Goal: Task Accomplishment & Management: Manage account settings

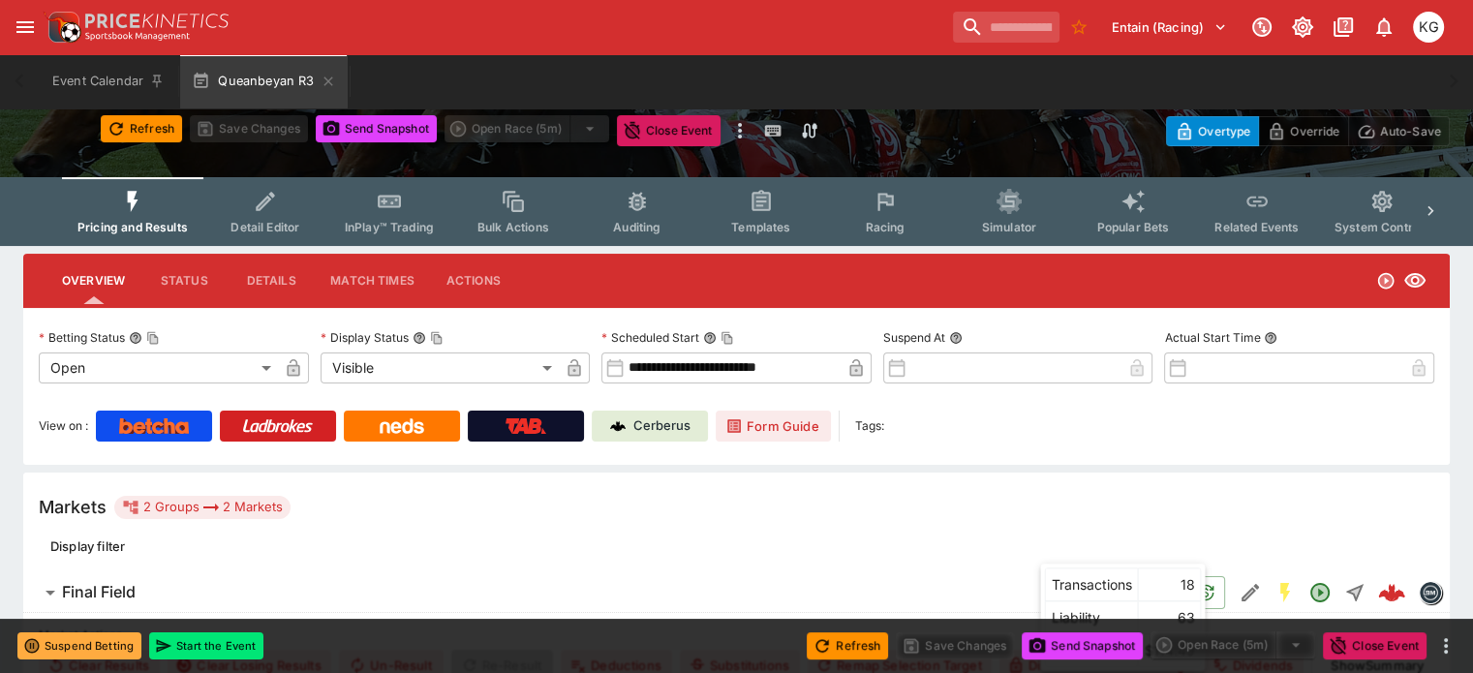
scroll to position [97, 0]
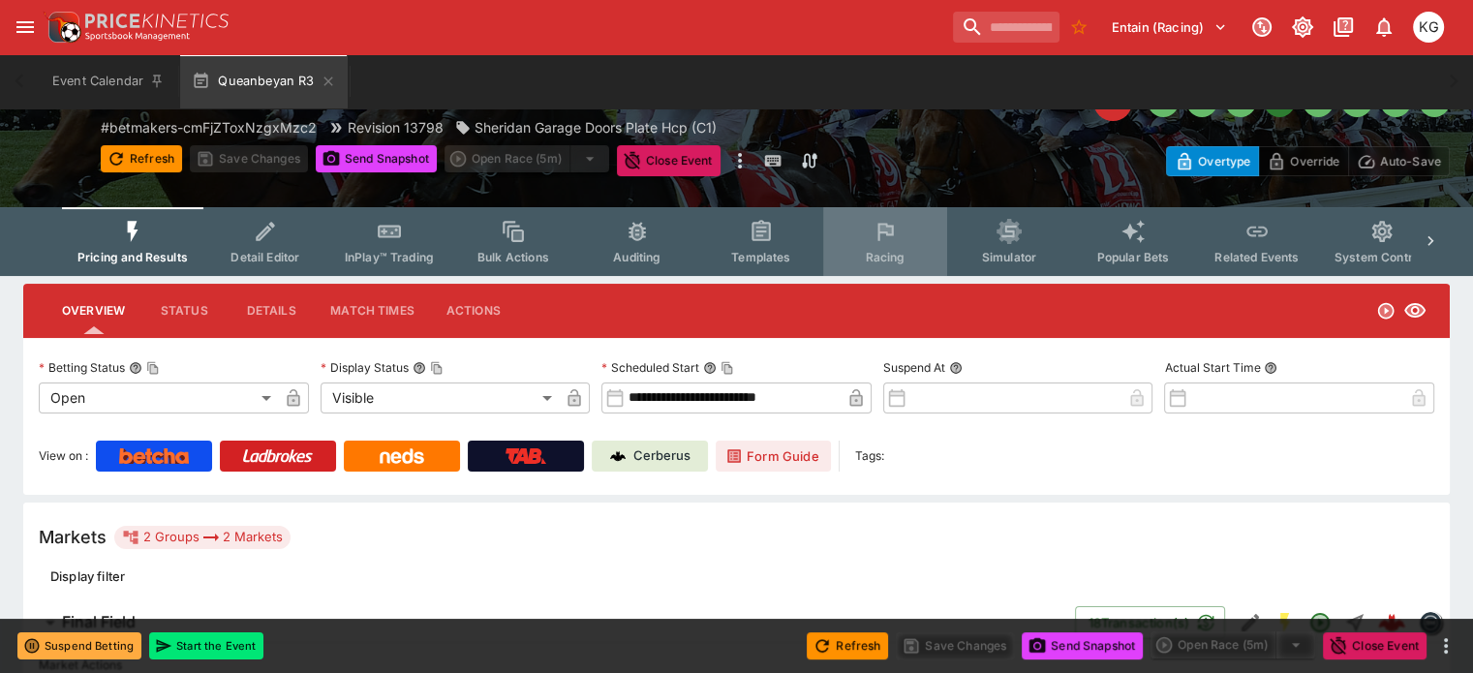
click at [898, 234] on icon "Event type filters" at bounding box center [885, 231] width 25 height 25
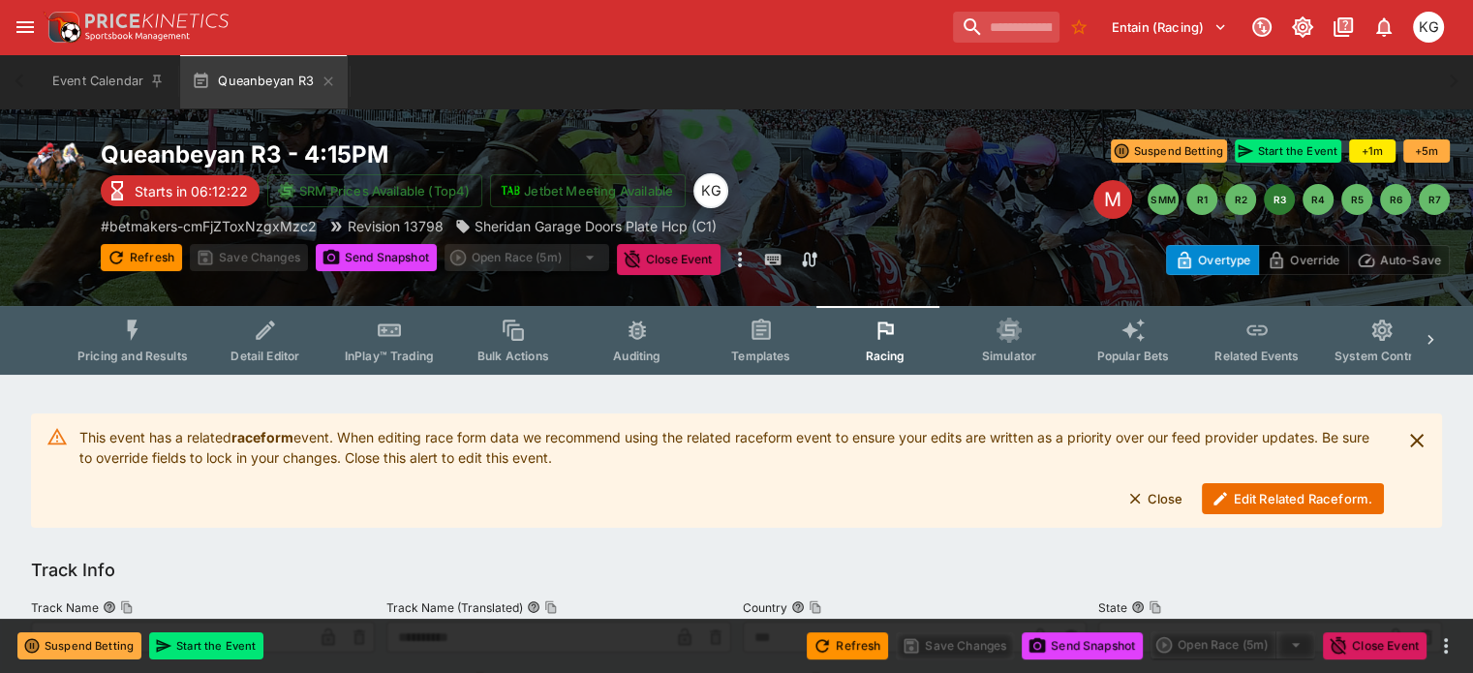
click at [1282, 496] on button "Edit Related Raceform." at bounding box center [1293, 498] width 182 height 31
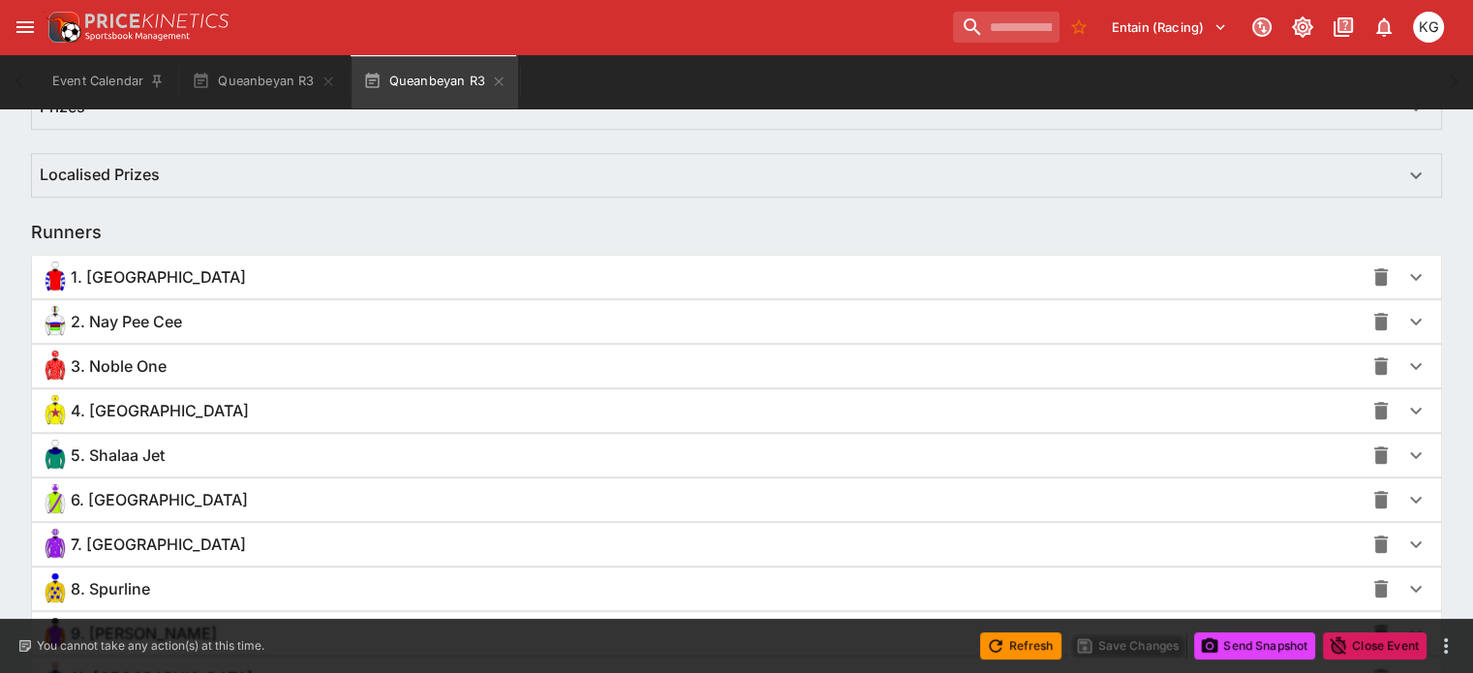
scroll to position [1356, 0]
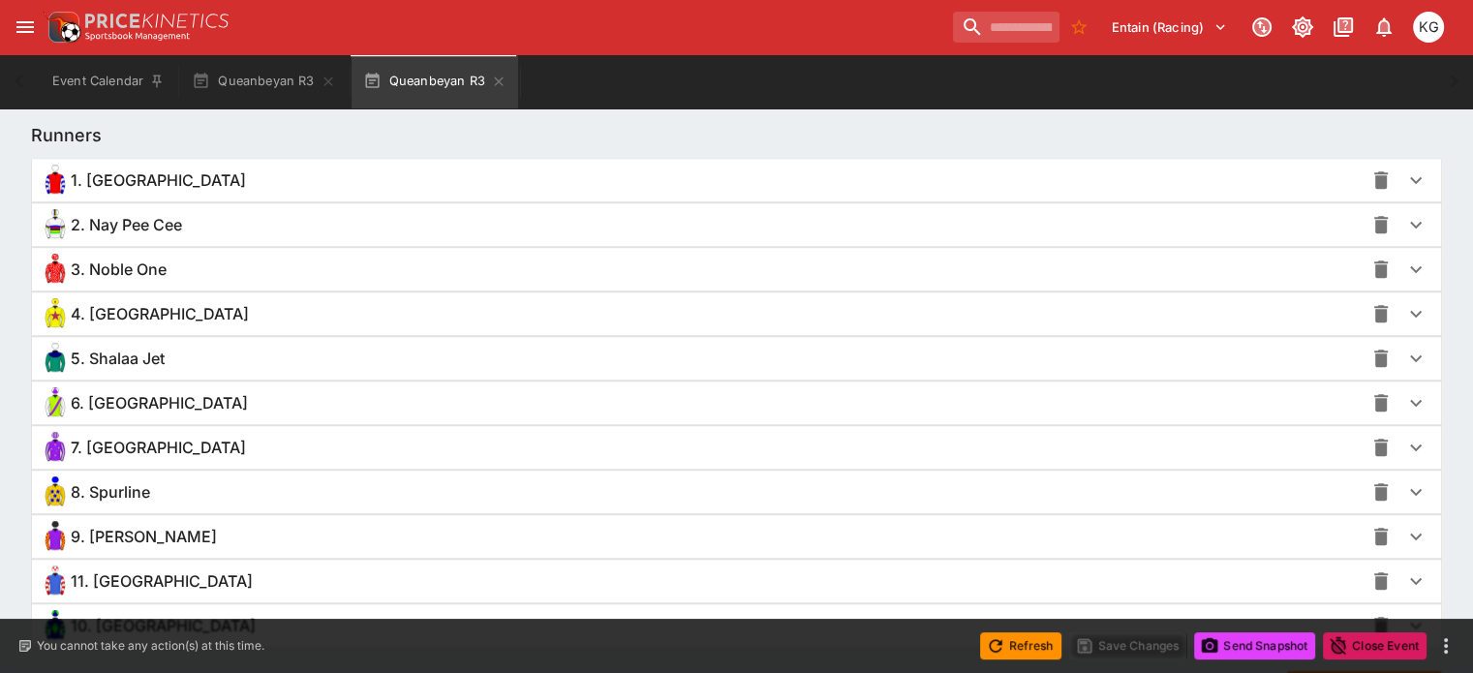
click at [1404, 481] on icon "button" at bounding box center [1415, 491] width 23 height 23
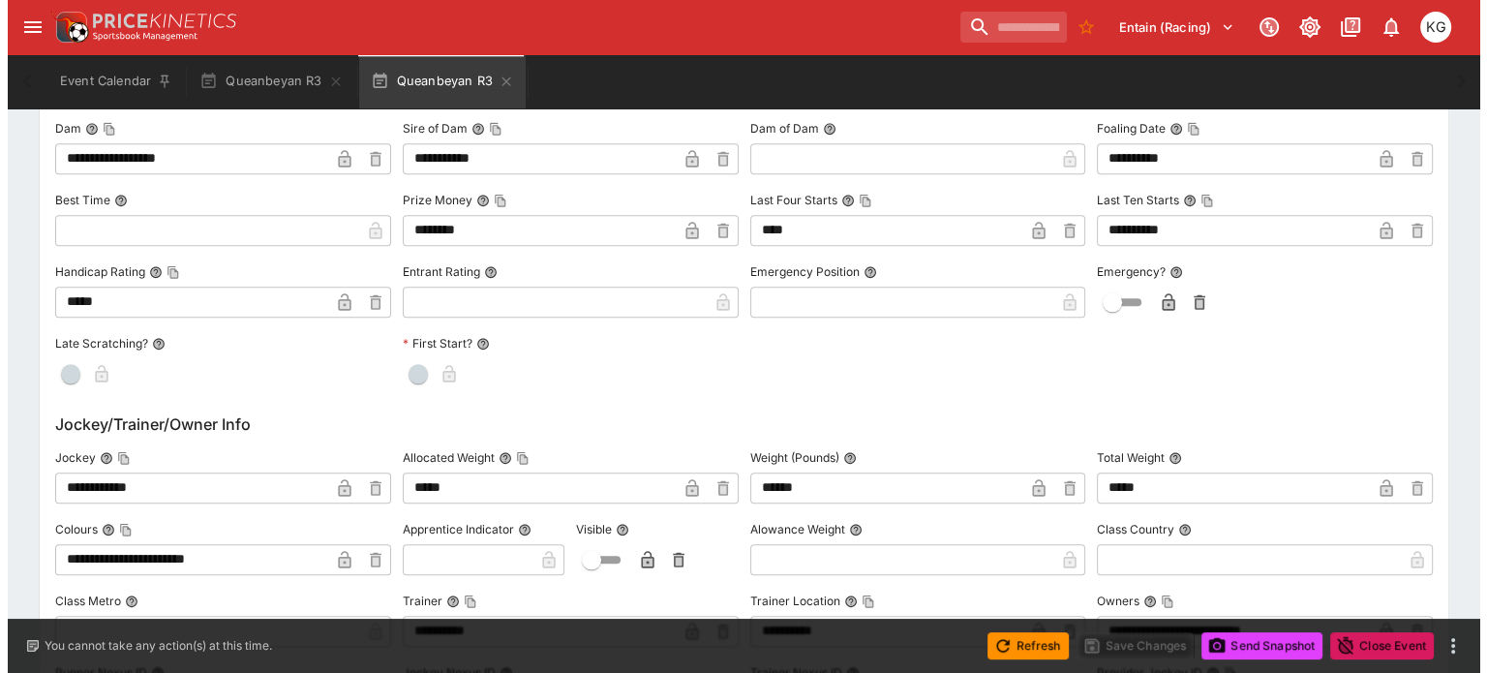
scroll to position [2037, 0]
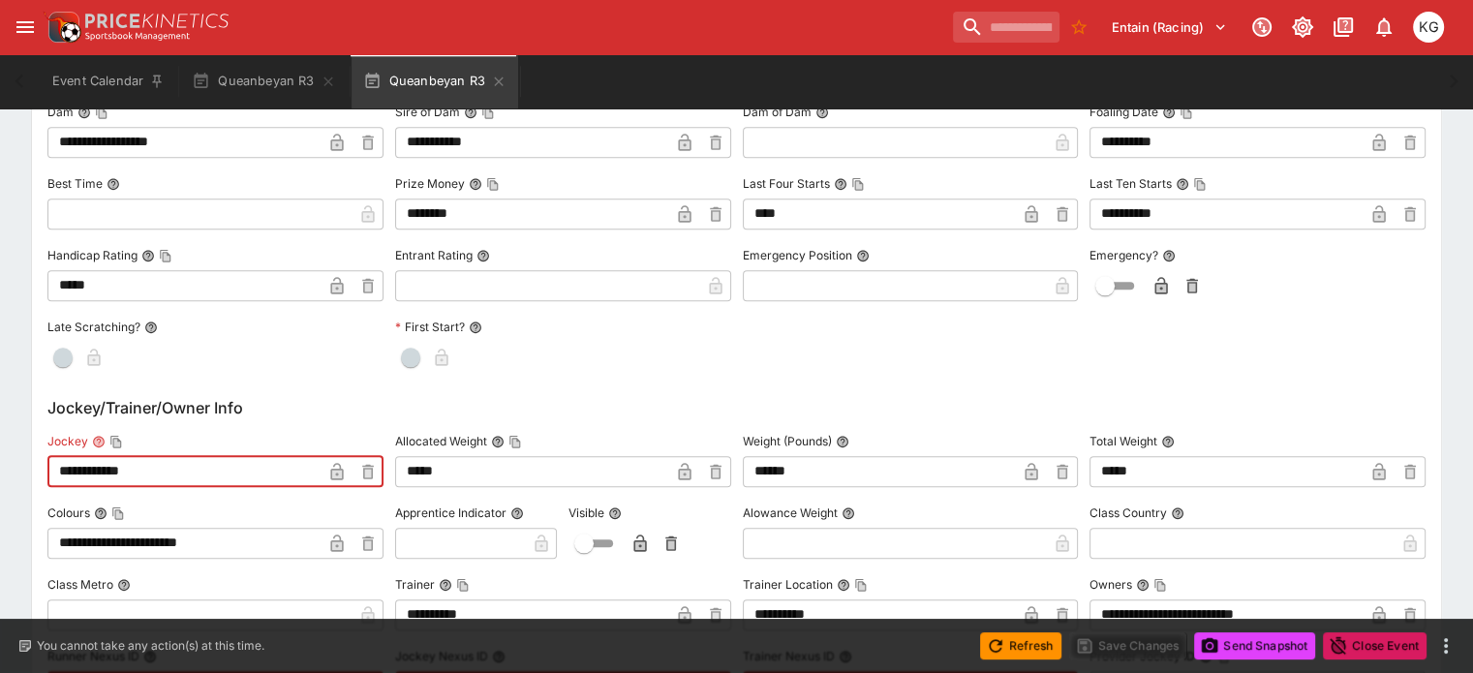
drag, startPoint x: 163, startPoint y: 465, endPoint x: 21, endPoint y: 455, distance: 141.7
click at [21, 455] on div "**********" at bounding box center [736, 80] width 1473 height 3487
paste input "*"
type input "**********"
click at [343, 475] on icon "button" at bounding box center [336, 471] width 13 height 17
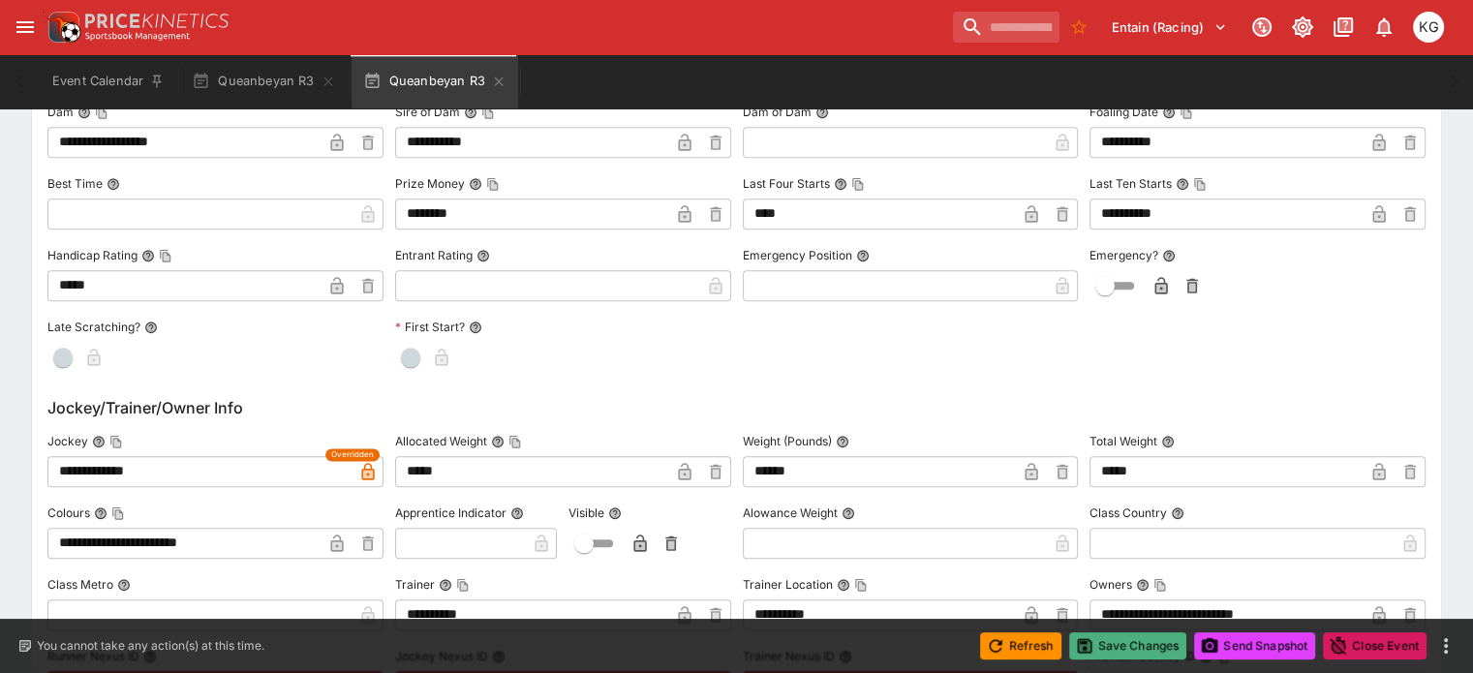
click at [1131, 650] on button "Save Changes" at bounding box center [1128, 645] width 118 height 27
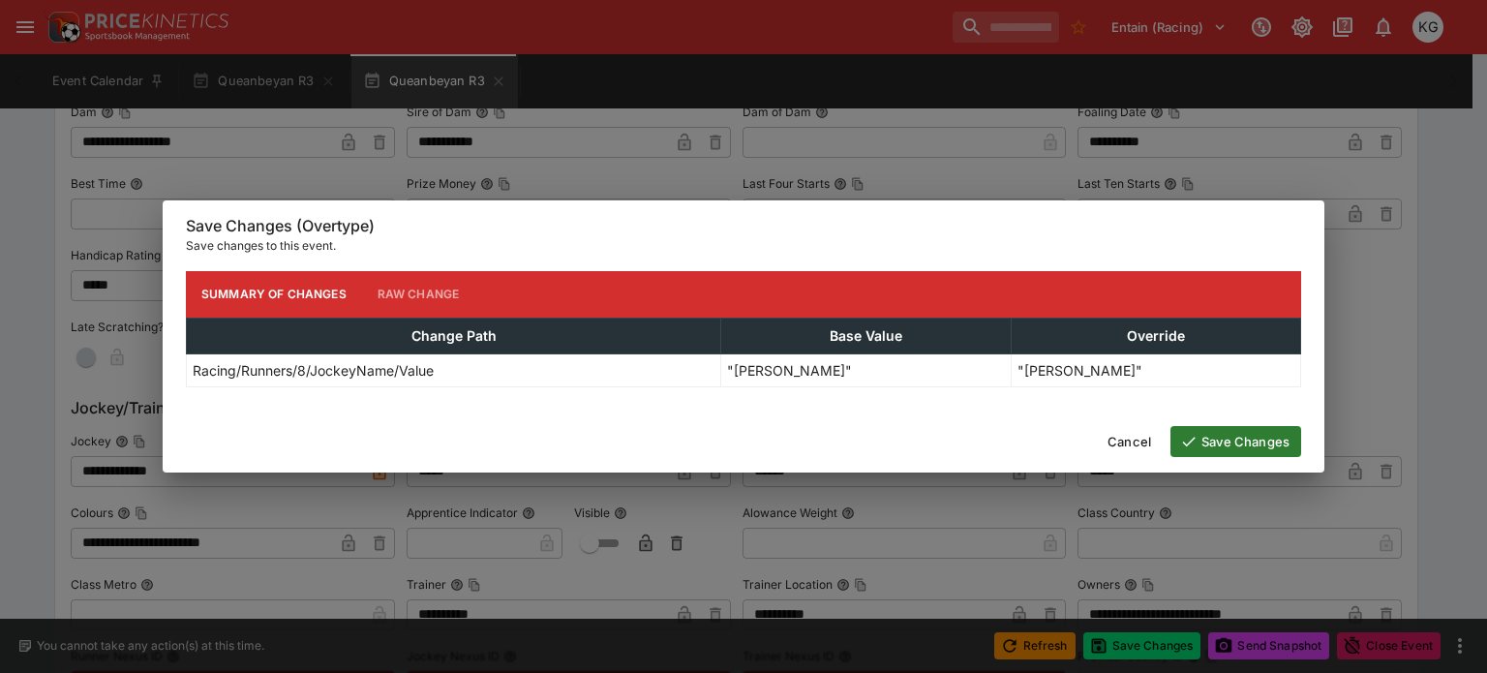
click at [1236, 433] on button "Save Changes" at bounding box center [1236, 441] width 131 height 31
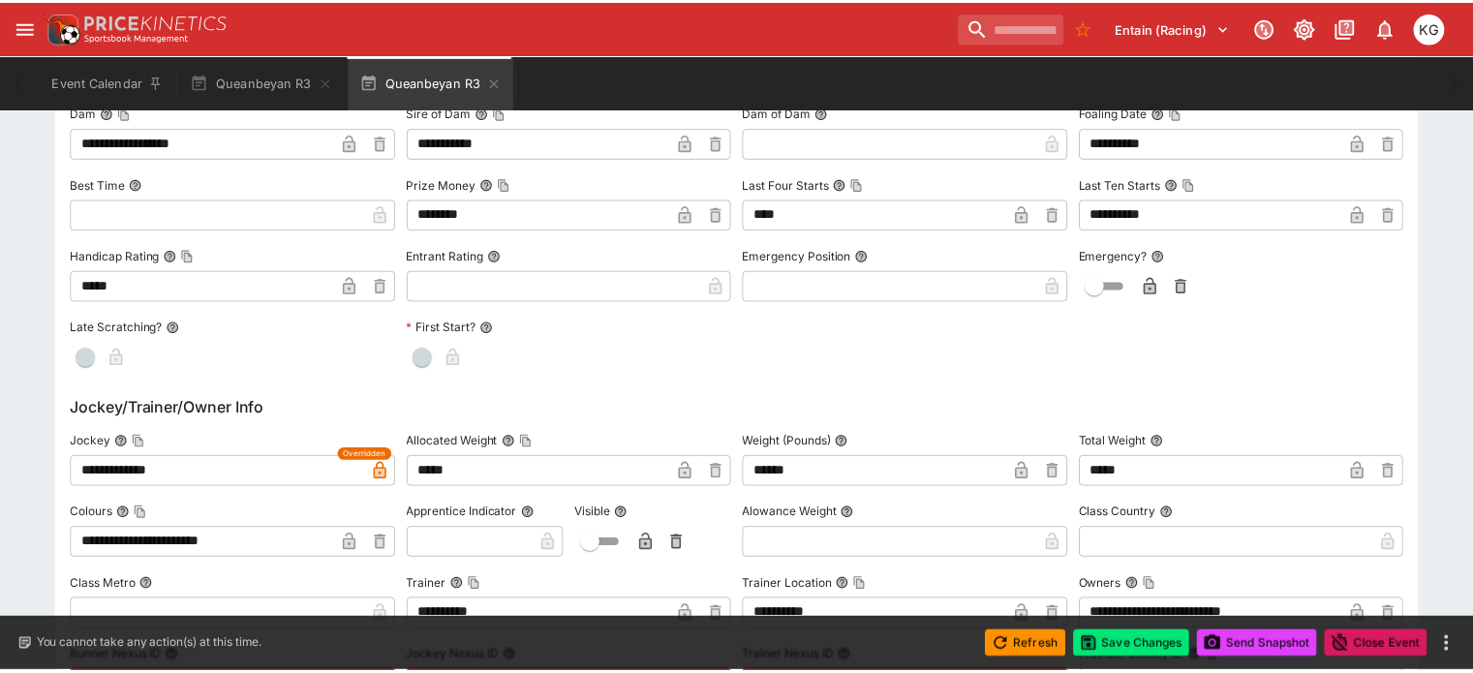
scroll to position [0, 0]
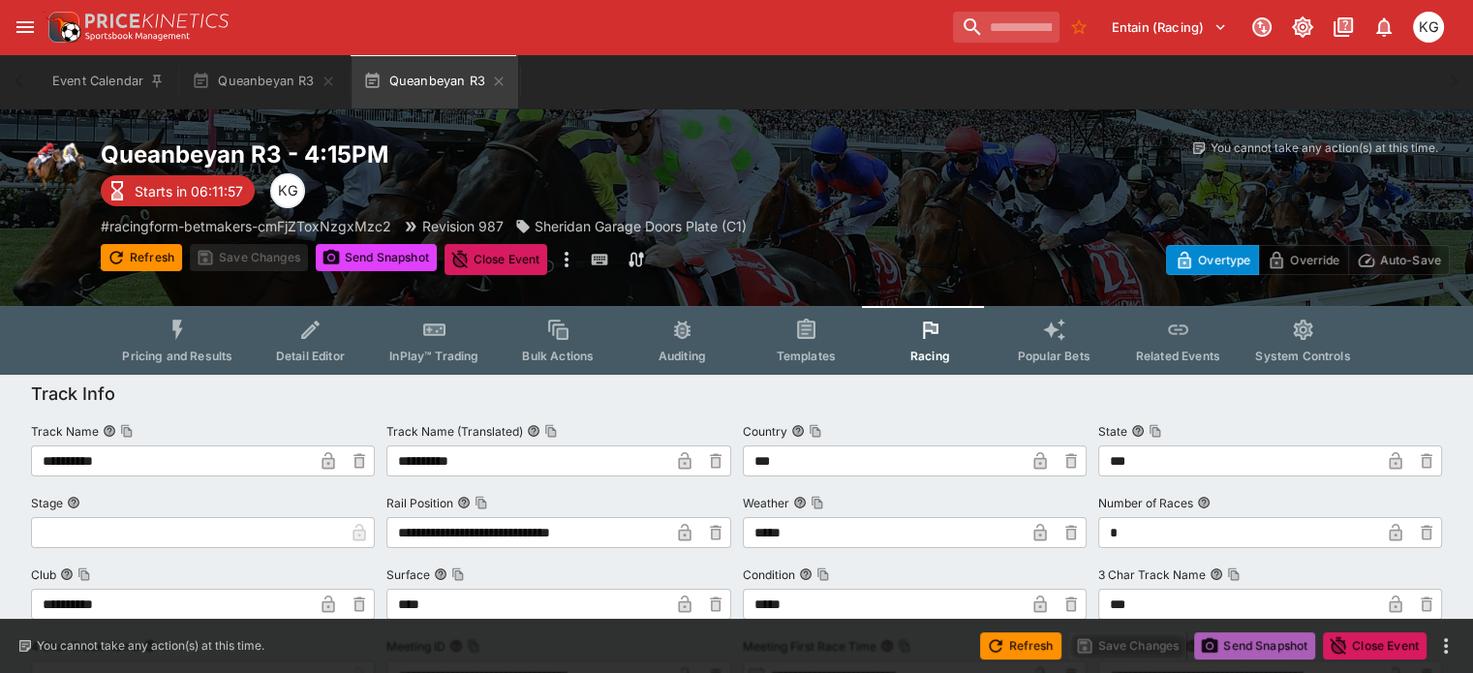
click at [1243, 640] on button "Send Snapshot" at bounding box center [1254, 645] width 121 height 27
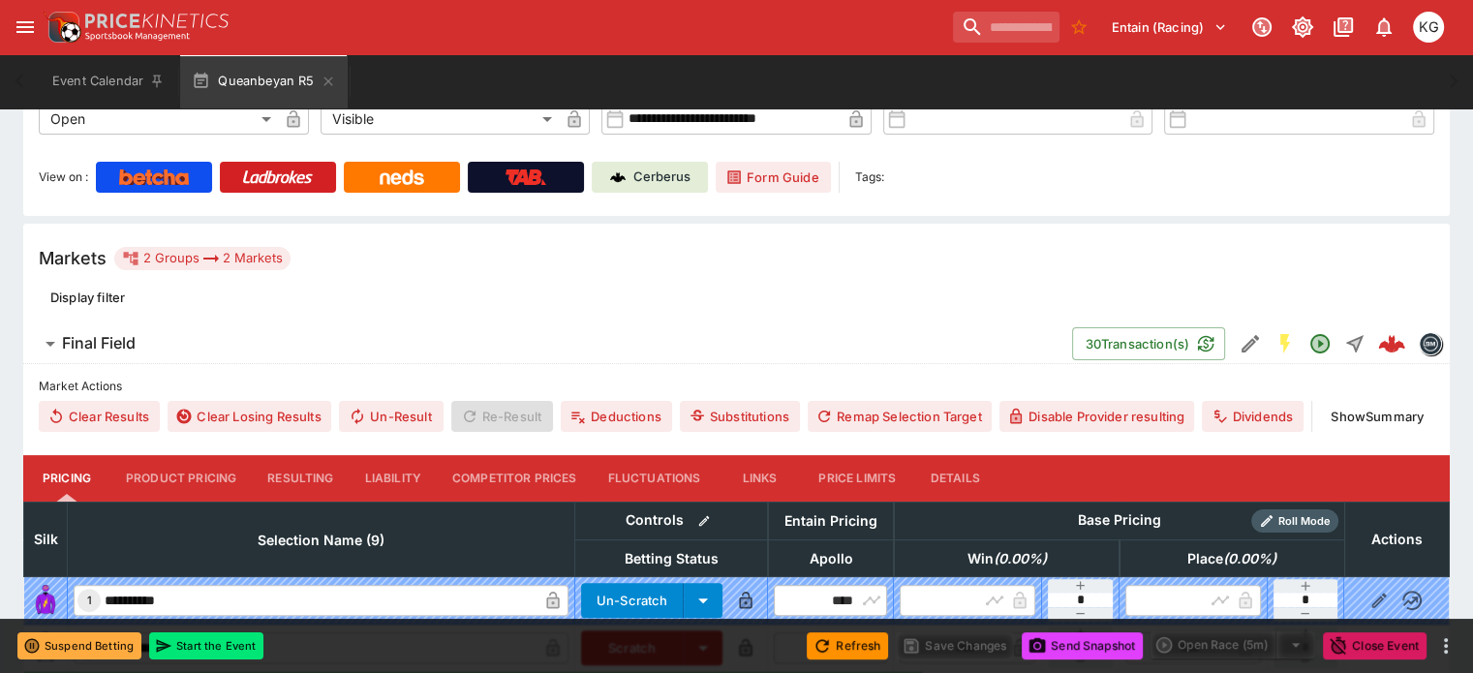
scroll to position [97, 0]
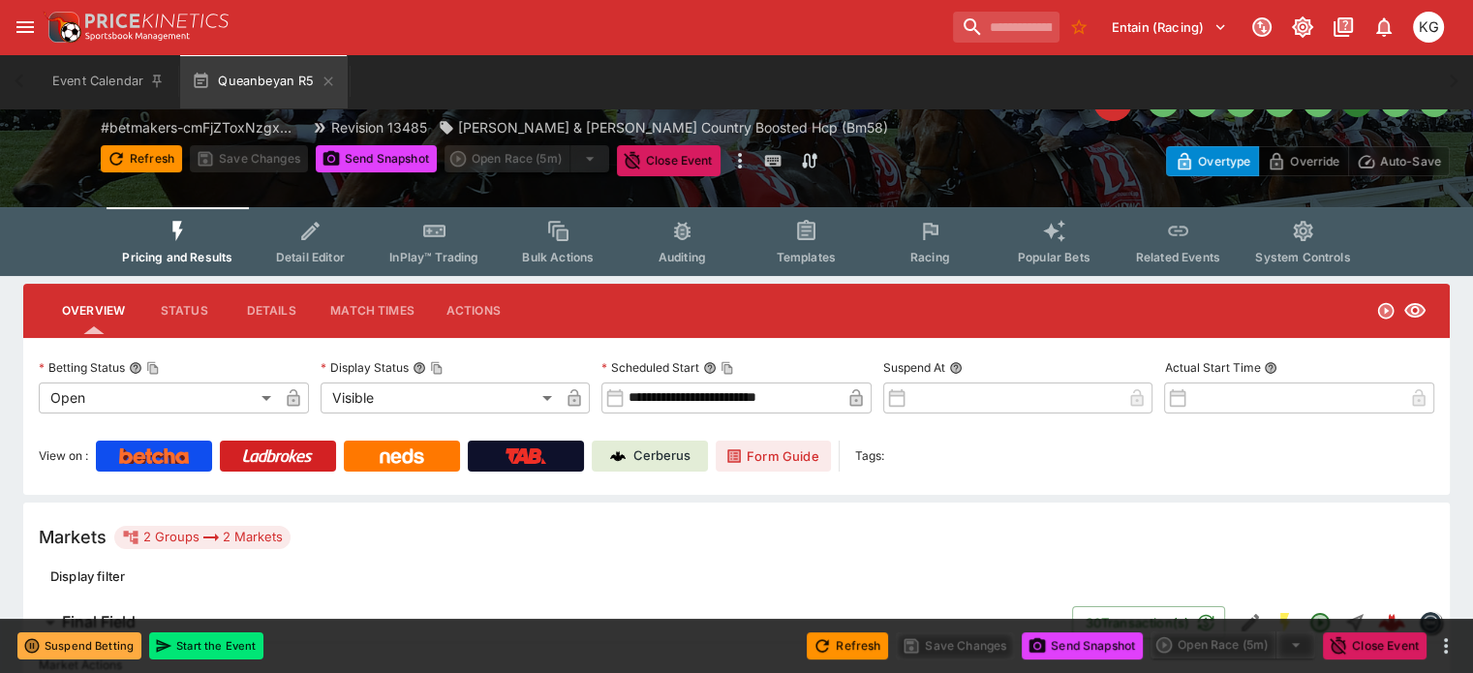
click at [928, 248] on button "Racing" at bounding box center [930, 241] width 124 height 69
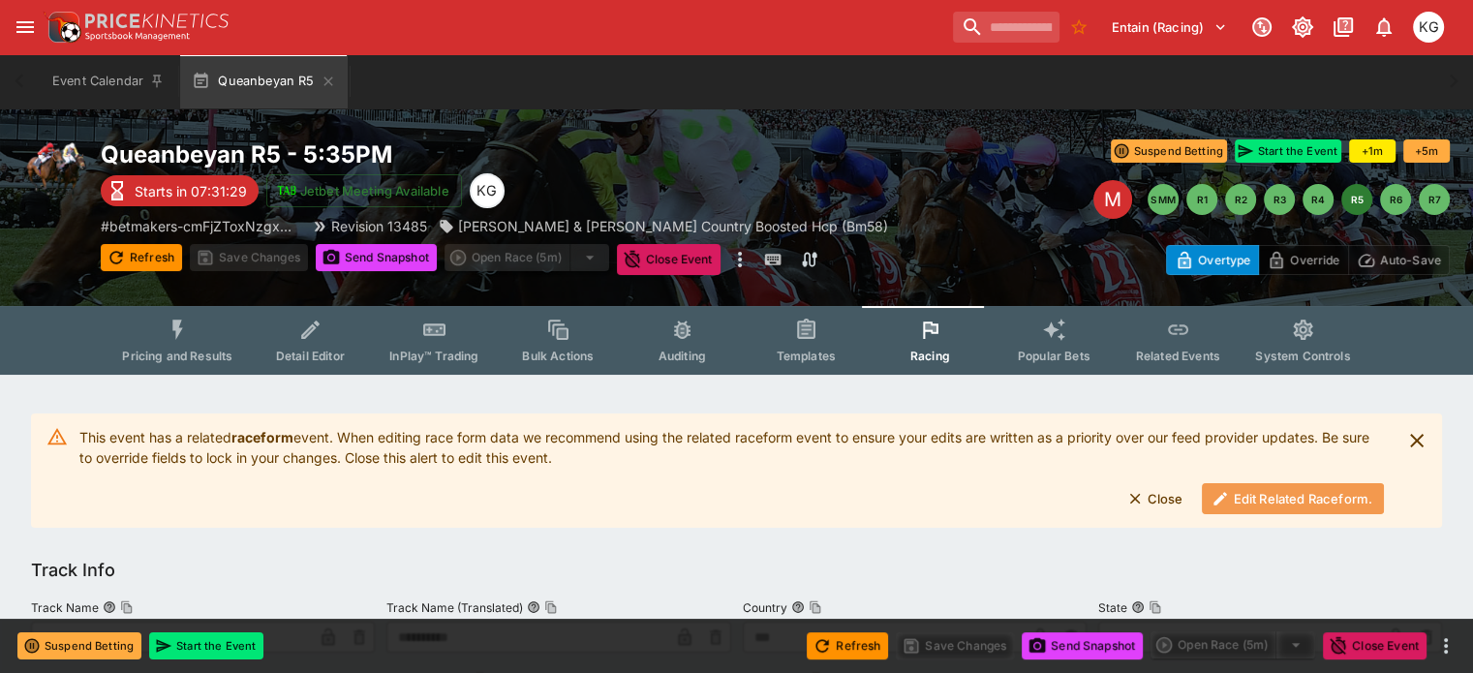
click at [1253, 493] on button "Edit Related Raceform." at bounding box center [1293, 498] width 182 height 31
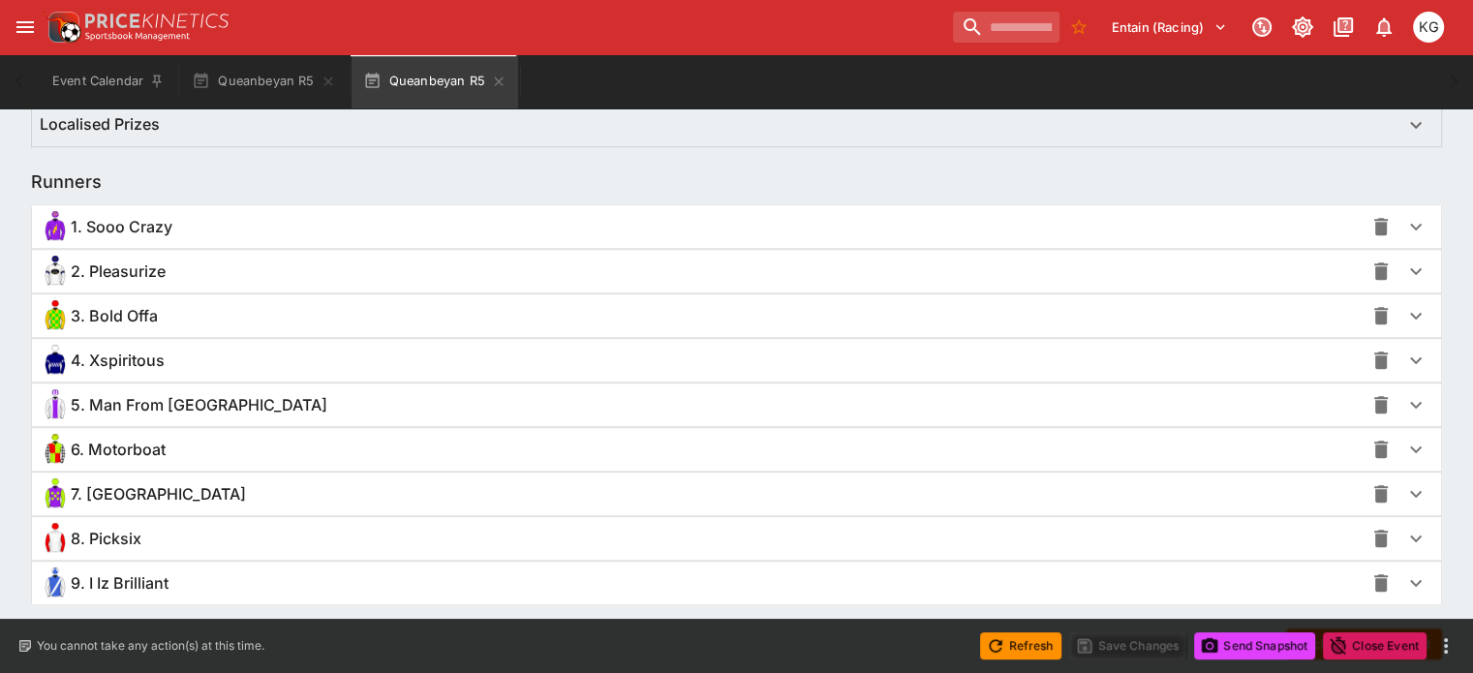
scroll to position [1365, 0]
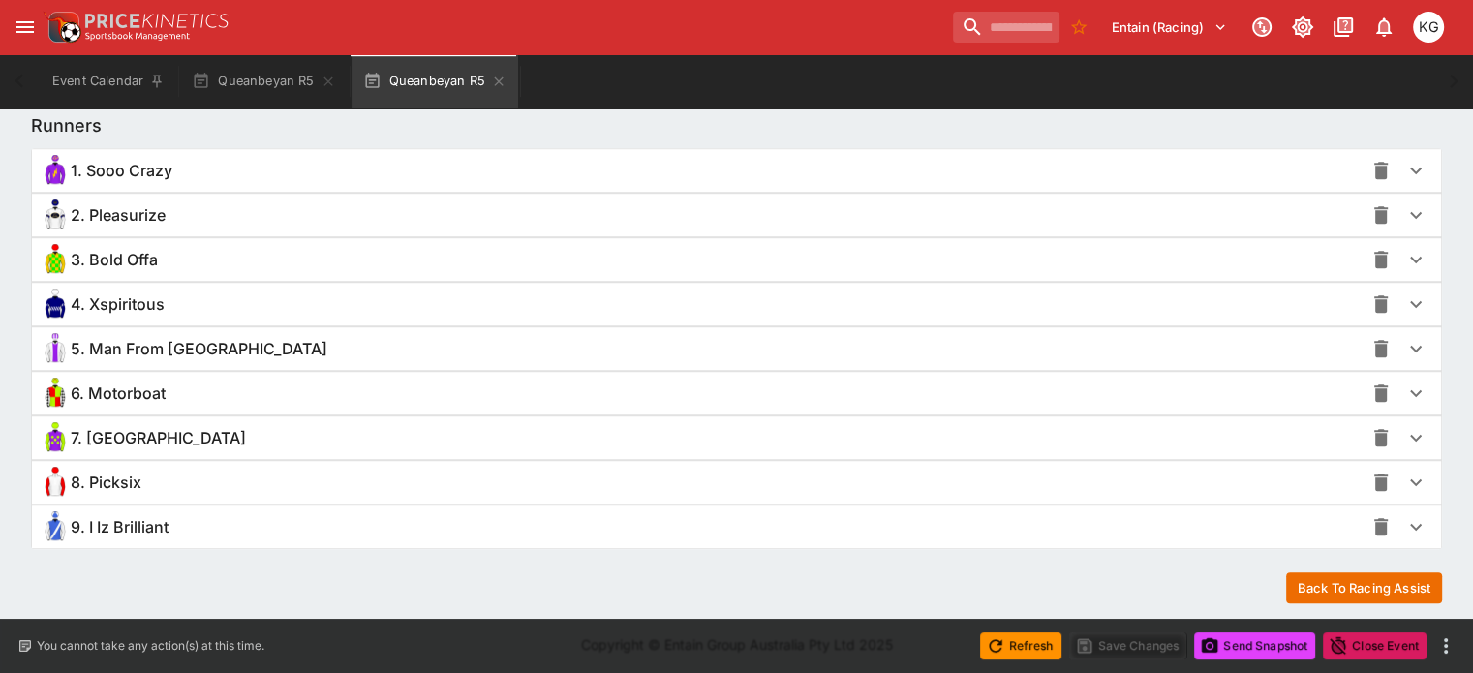
click at [1410, 257] on icon "button" at bounding box center [1416, 260] width 12 height 7
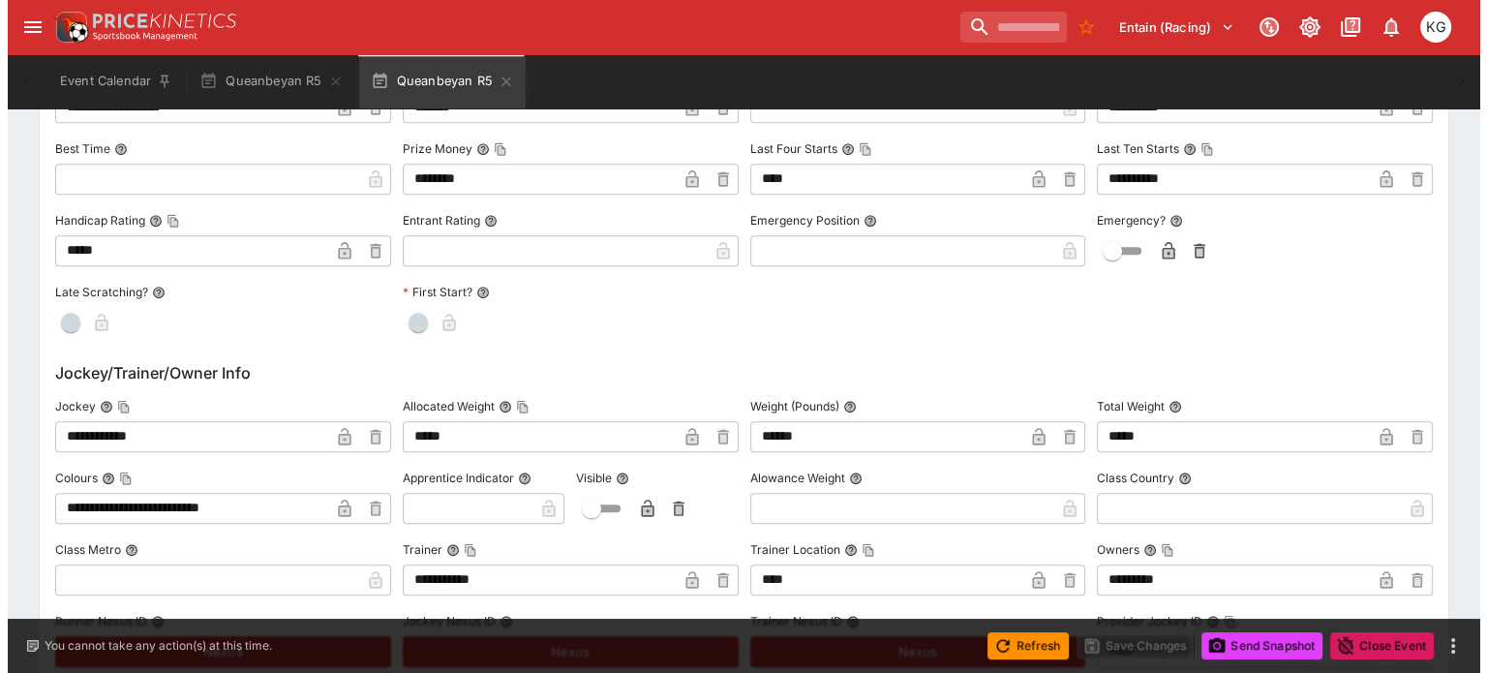
scroll to position [1850, 0]
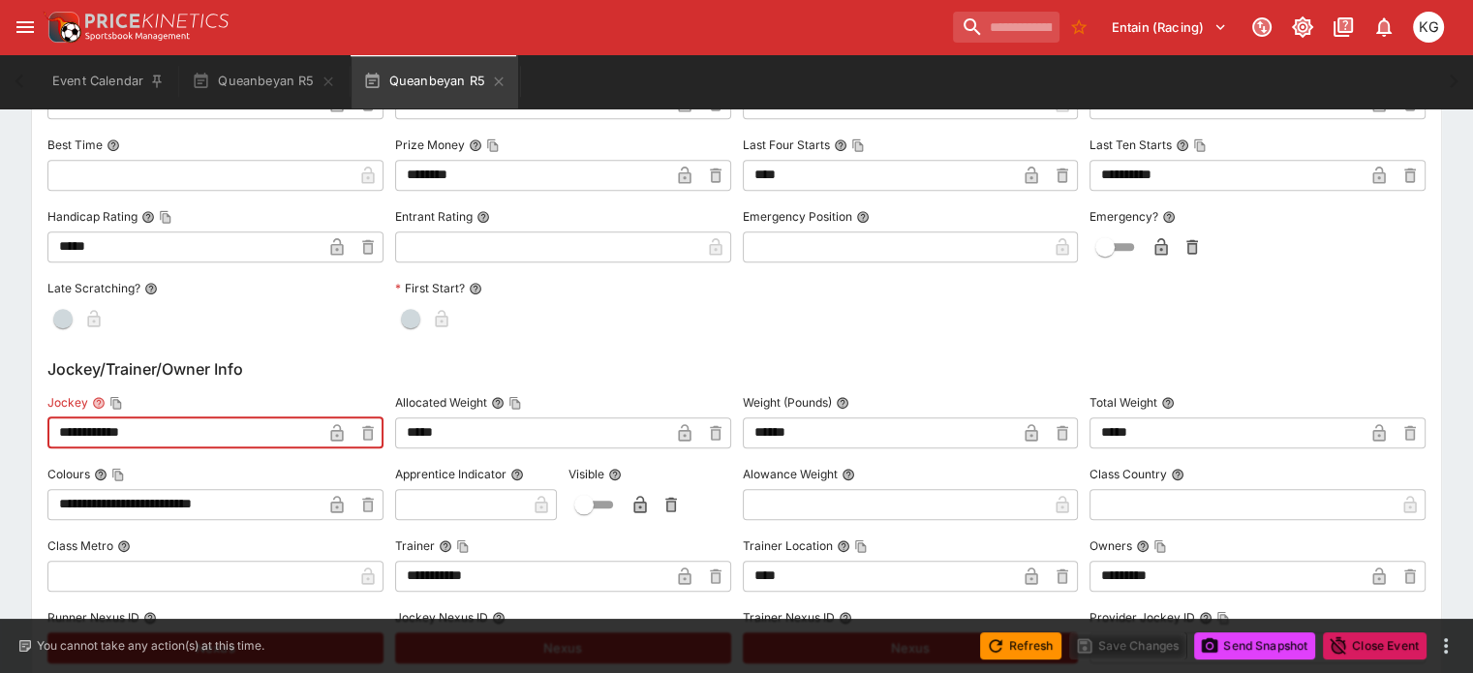
drag, startPoint x: 173, startPoint y: 433, endPoint x: 56, endPoint y: 425, distance: 117.4
paste input "text"
type input "**********"
click at [1139, 651] on button "Save Changes" at bounding box center [1128, 645] width 118 height 27
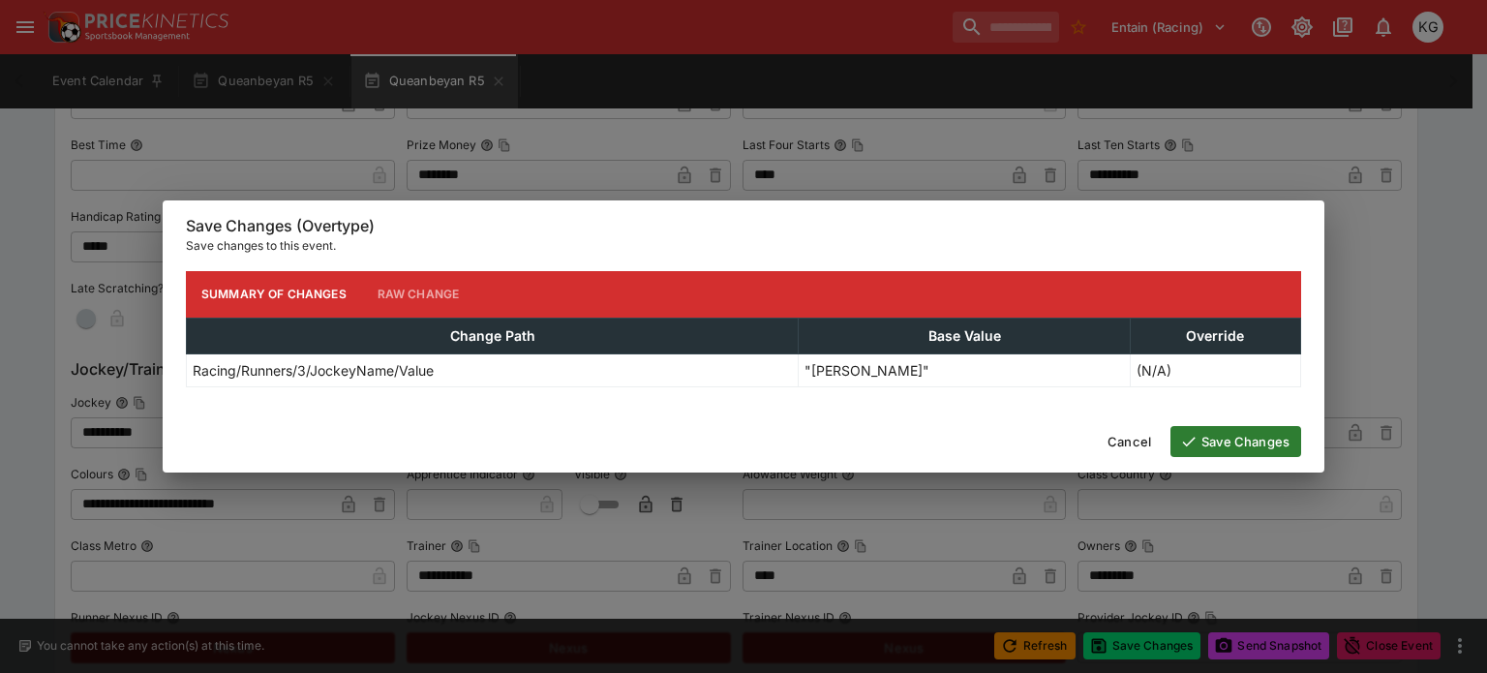
click at [1240, 442] on button "Save Changes" at bounding box center [1236, 441] width 131 height 31
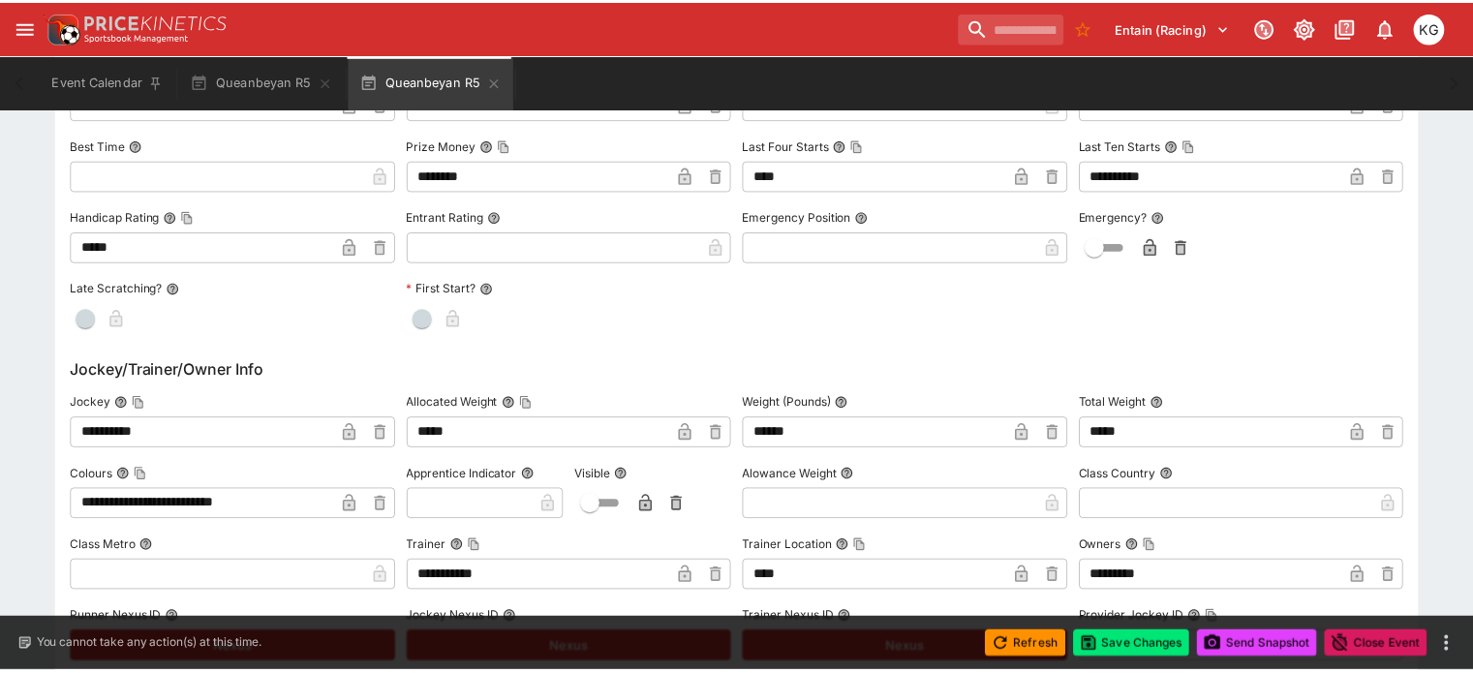
scroll to position [0, 0]
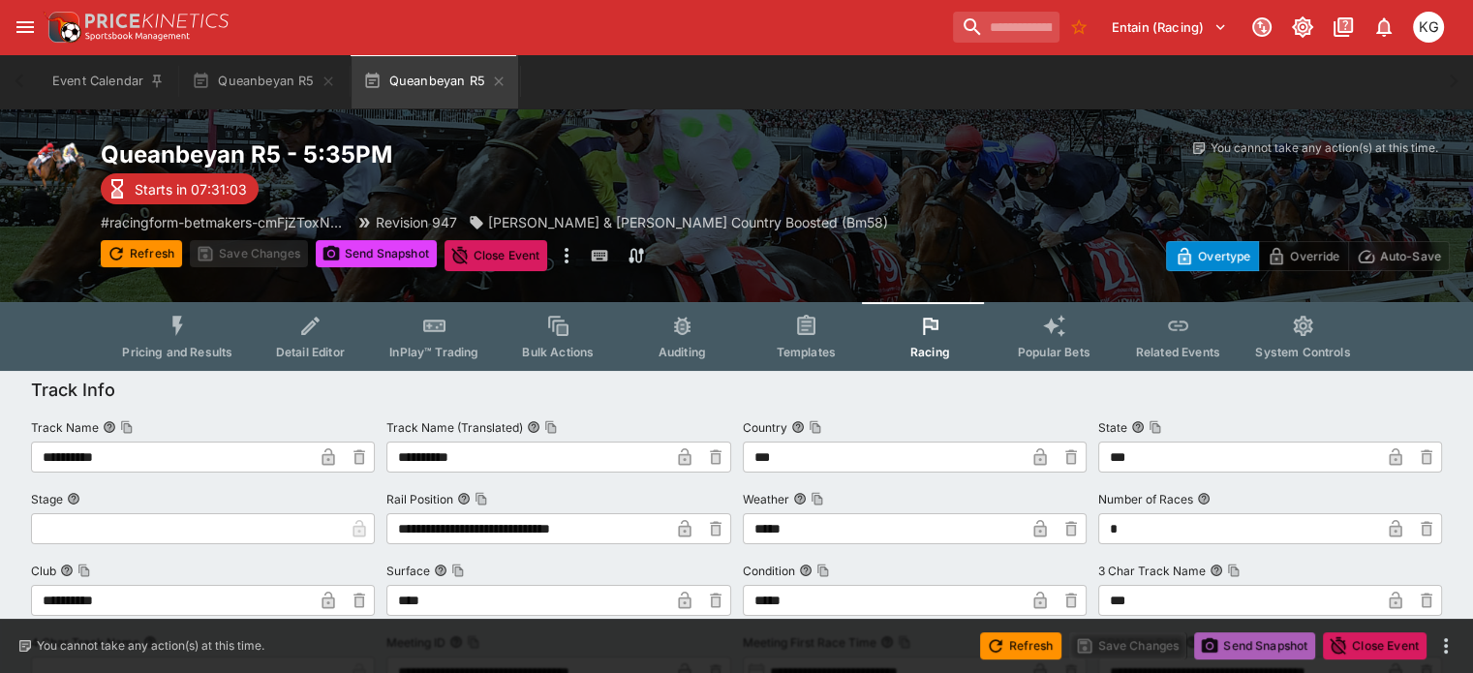
click at [1261, 642] on button "Send Snapshot" at bounding box center [1254, 645] width 121 height 27
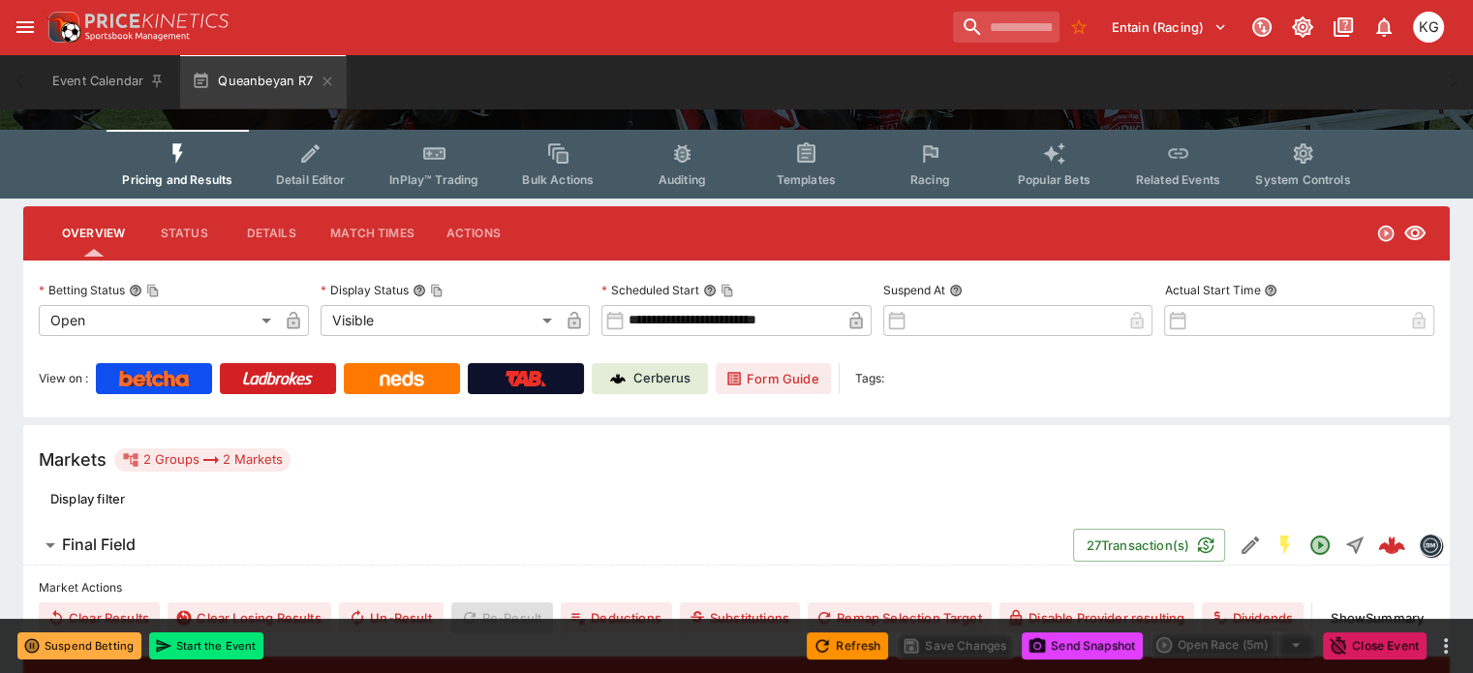
scroll to position [97, 0]
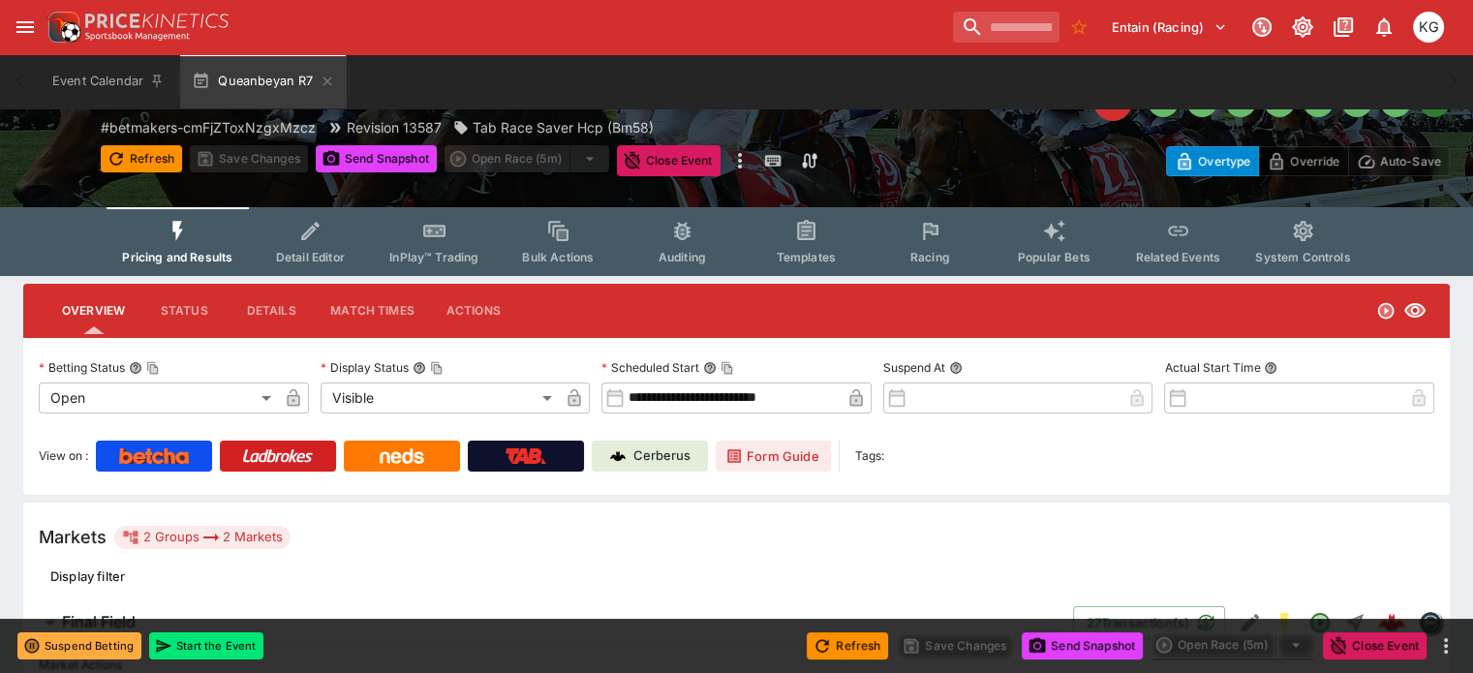
click at [929, 247] on button "Racing" at bounding box center [930, 241] width 124 height 69
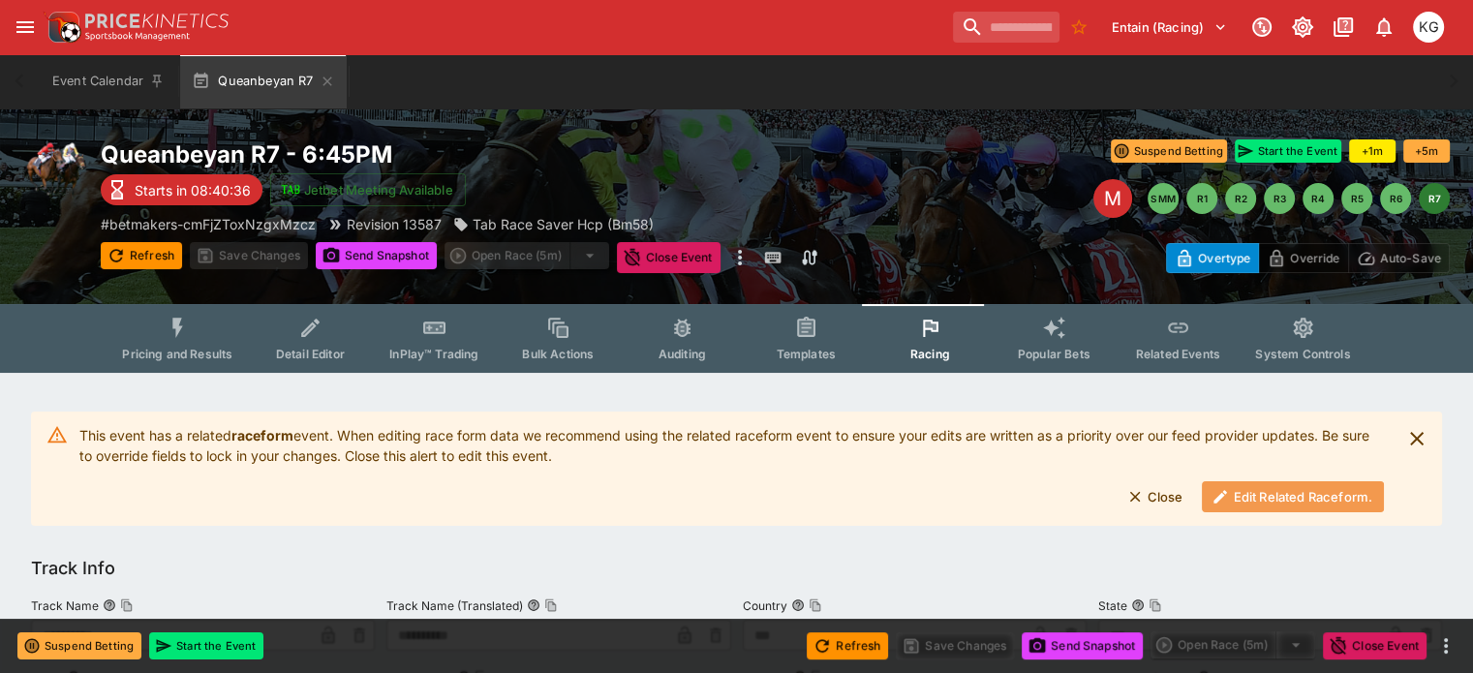
click at [1253, 501] on button "Edit Related Raceform." at bounding box center [1293, 496] width 182 height 31
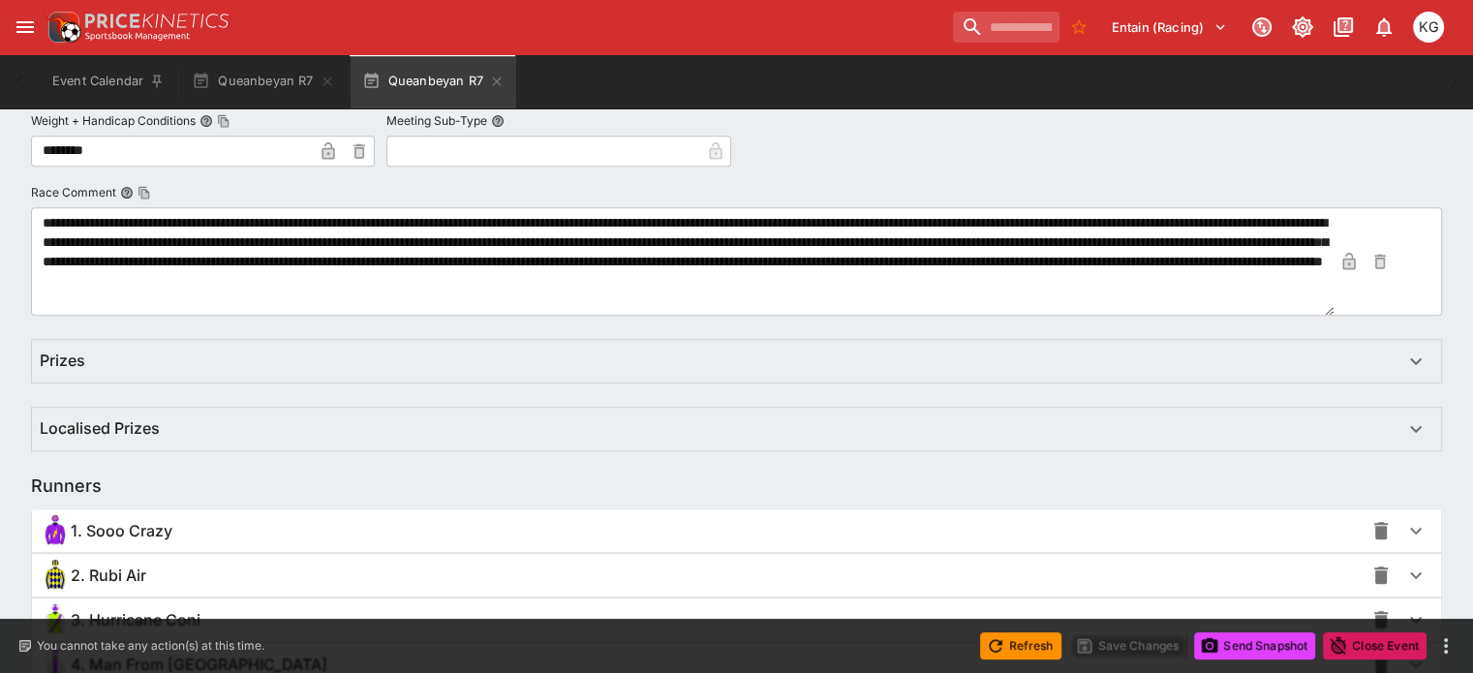
scroll to position [1263, 0]
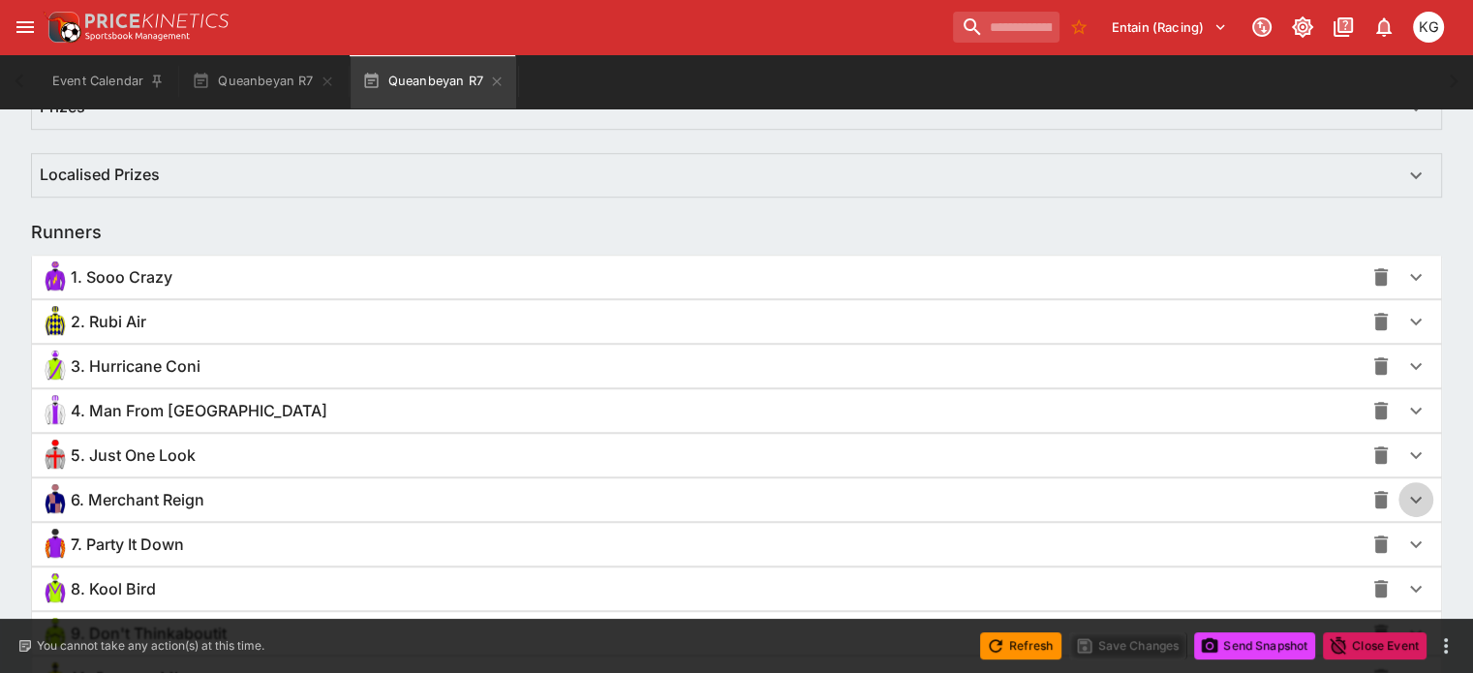
click at [1404, 498] on icon "button" at bounding box center [1415, 499] width 23 height 23
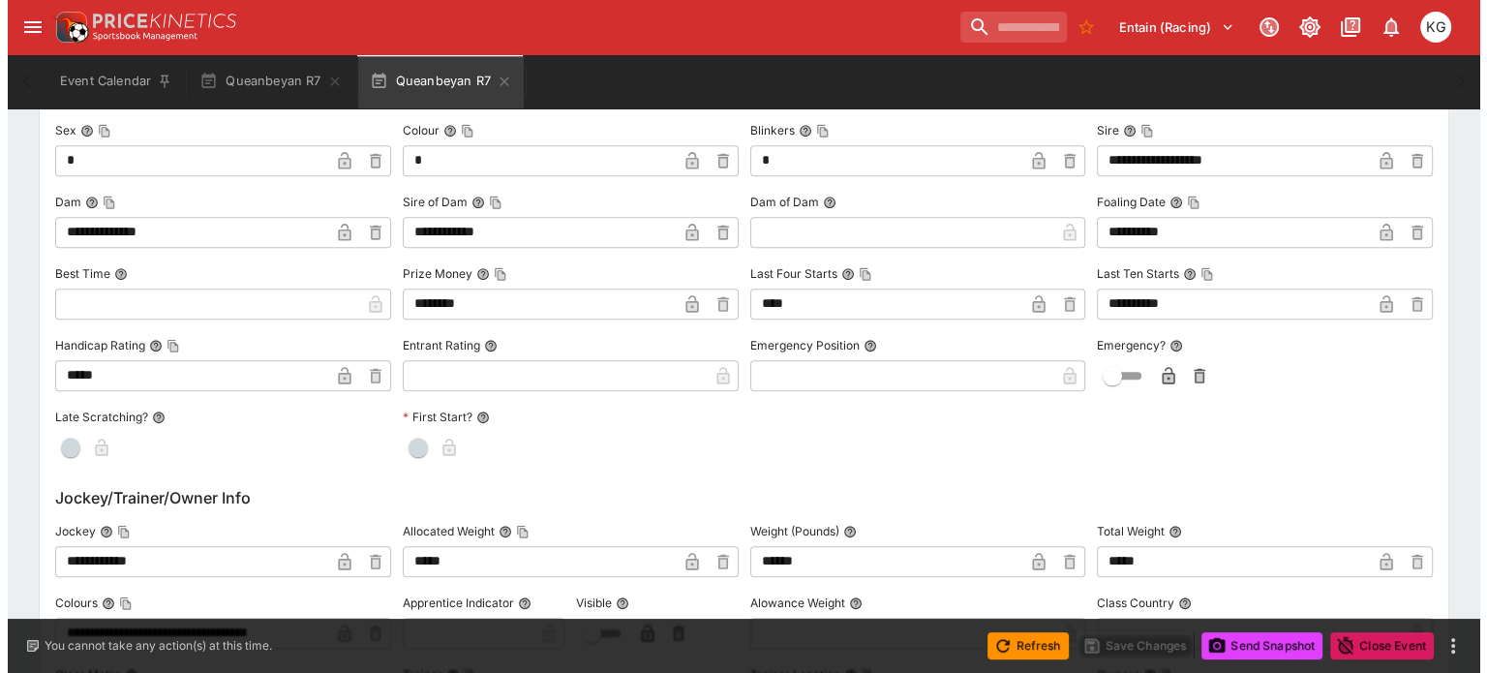
scroll to position [1941, 0]
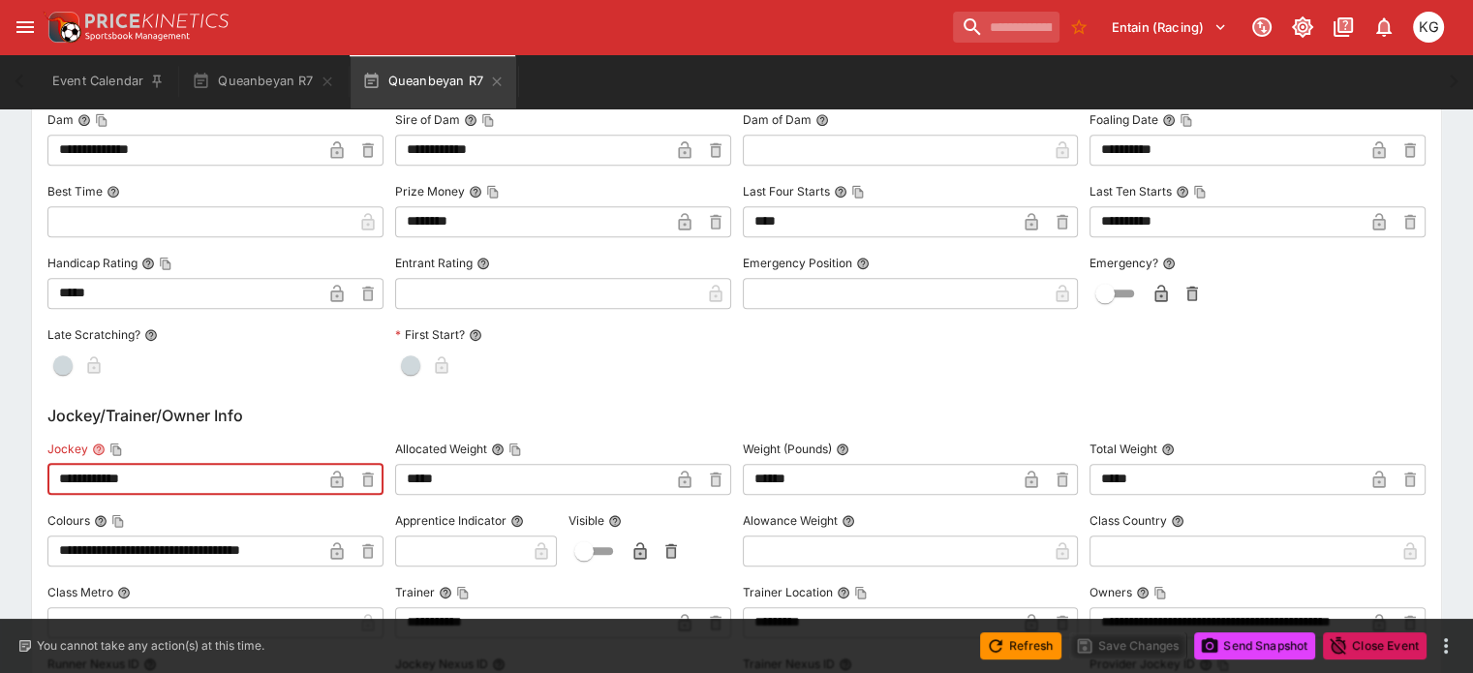
drag, startPoint x: 180, startPoint y: 475, endPoint x: 37, endPoint y: 467, distance: 143.5
click at [37, 467] on div "**********" at bounding box center [736, 155] width 1473 height 3443
paste input "text"
type input "**********"
click at [342, 480] on icon "button" at bounding box center [337, 481] width 10 height 8
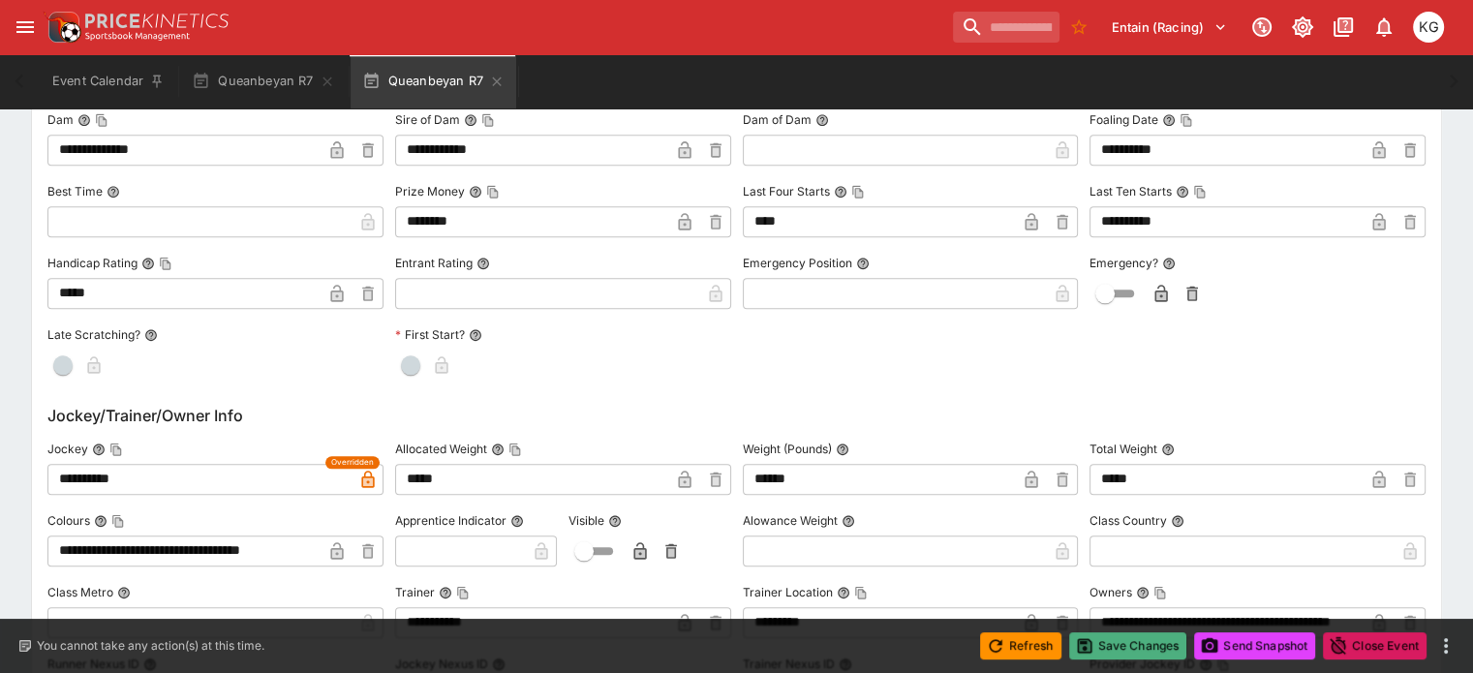
click at [1126, 644] on button "Save Changes" at bounding box center [1128, 645] width 118 height 27
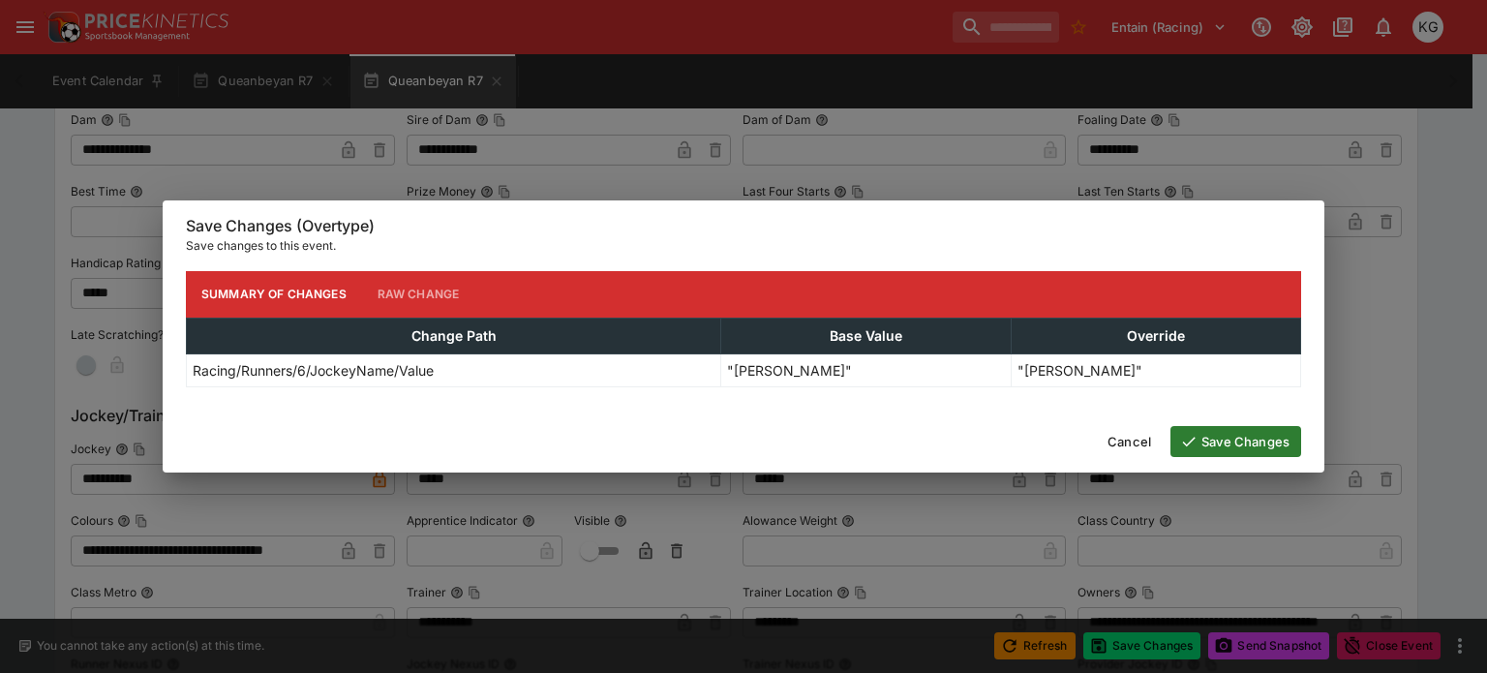
click at [1233, 439] on button "Save Changes" at bounding box center [1236, 441] width 131 height 31
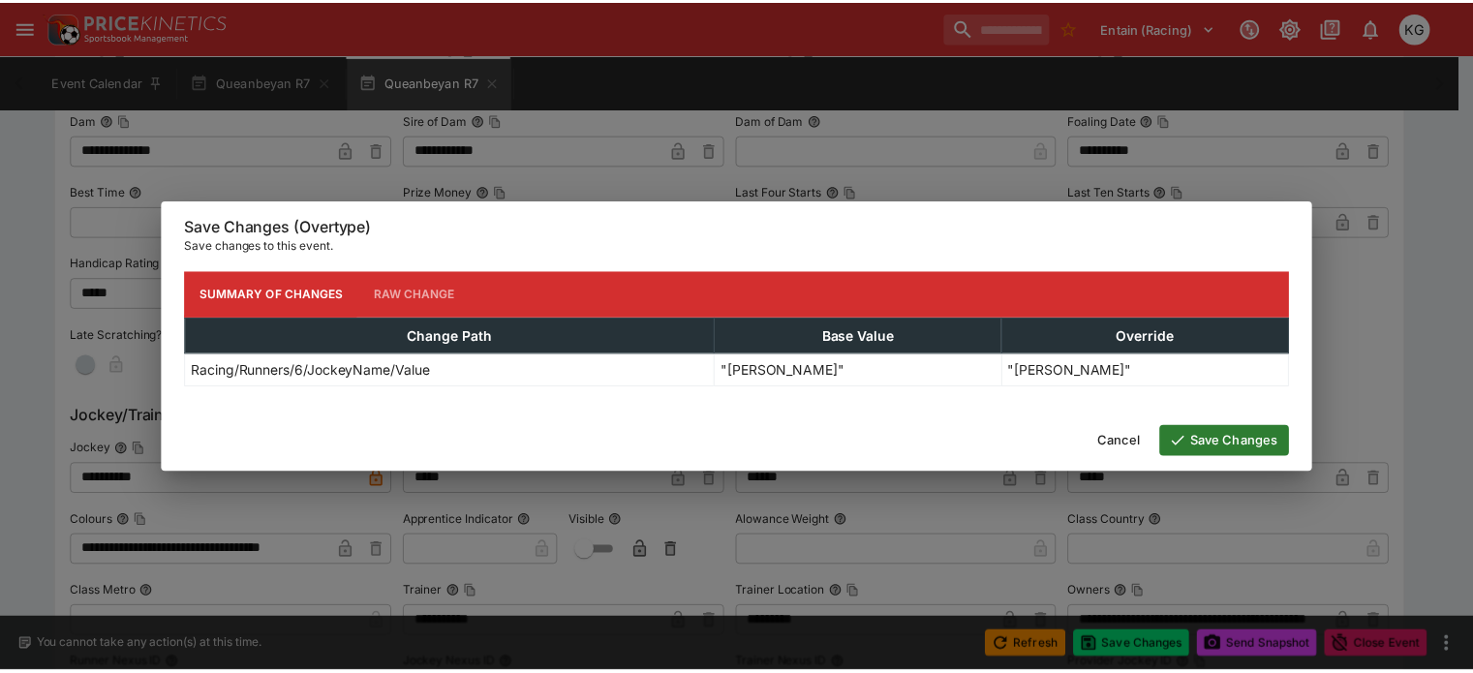
scroll to position [0, 0]
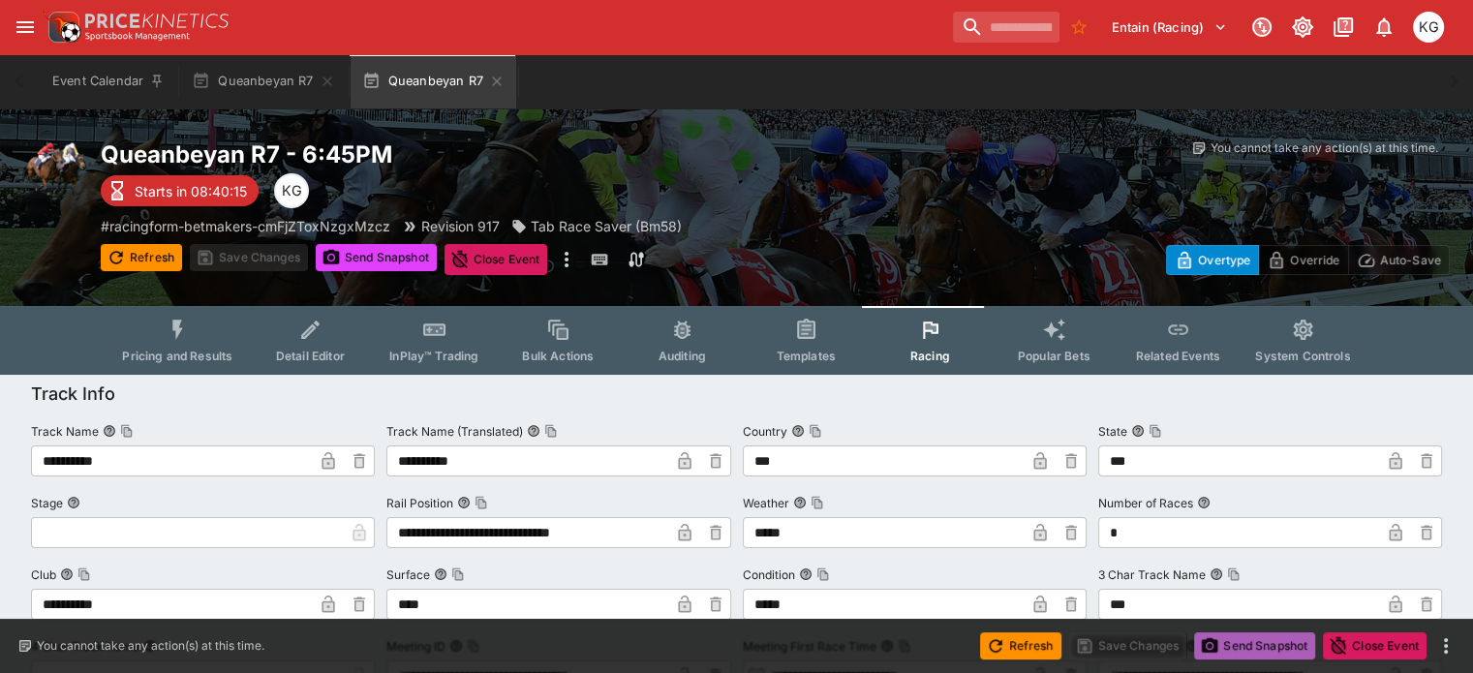
click at [1253, 652] on button "Send Snapshot" at bounding box center [1254, 645] width 121 height 27
